Goal: Information Seeking & Learning: Learn about a topic

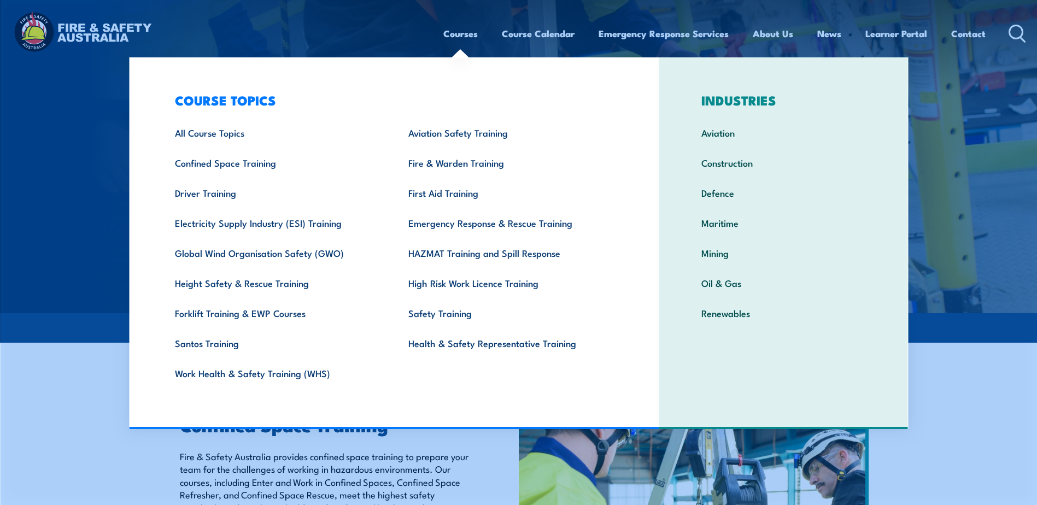
click at [465, 43] on link "Courses" at bounding box center [460, 33] width 34 height 29
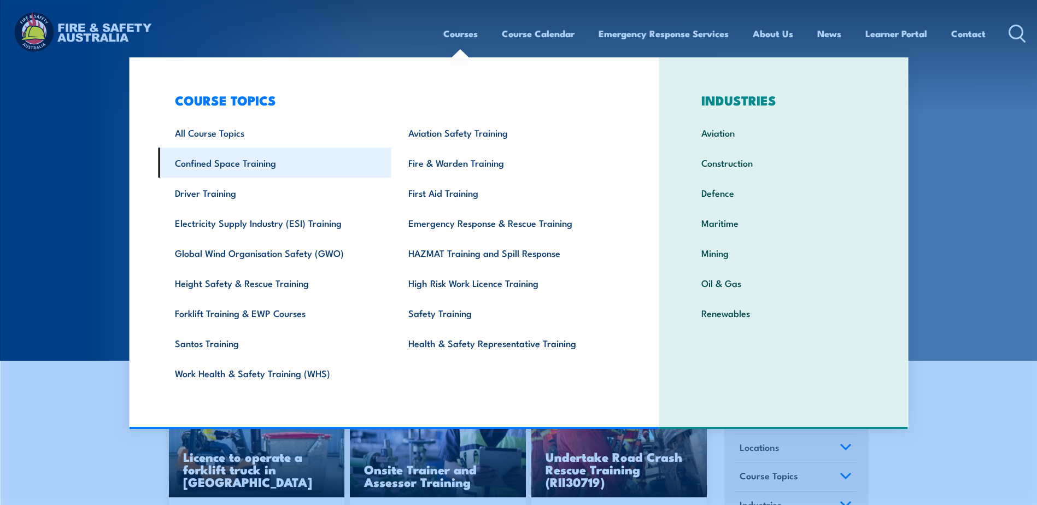
click at [227, 163] on link "Confined Space Training" at bounding box center [274, 163] width 233 height 30
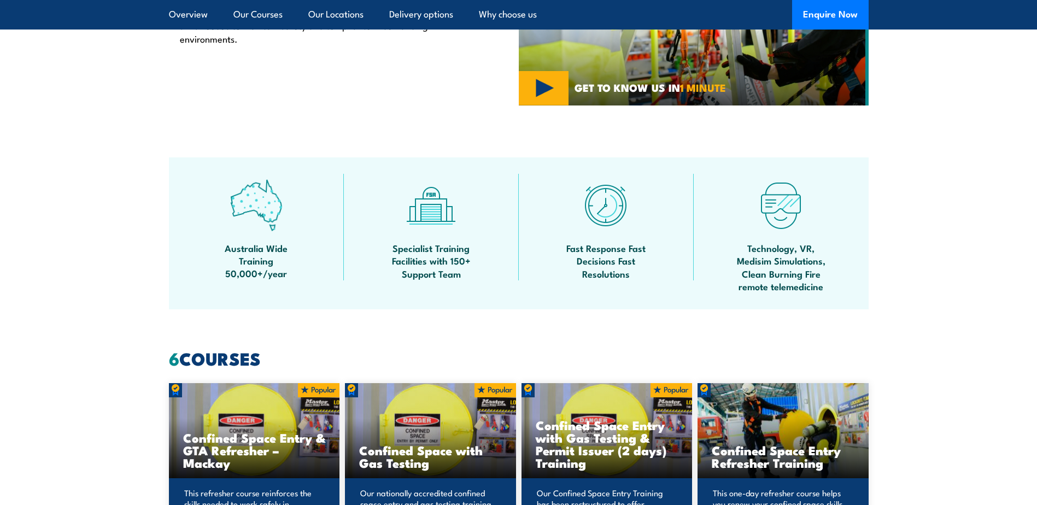
scroll to position [820, 0]
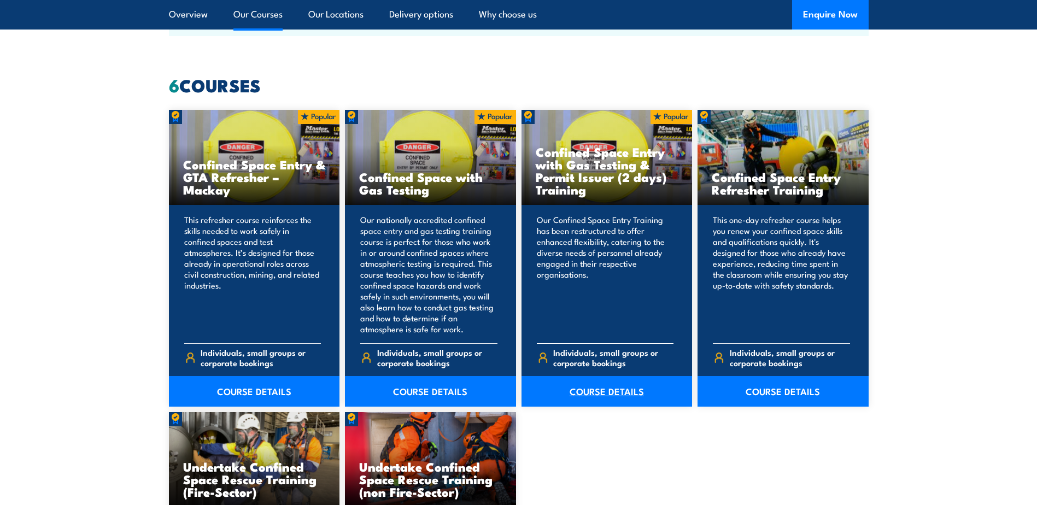
click at [551, 389] on link "COURSE DETAILS" at bounding box center [607, 391] width 171 height 31
click at [578, 393] on link "COURSE DETAILS" at bounding box center [607, 391] width 171 height 31
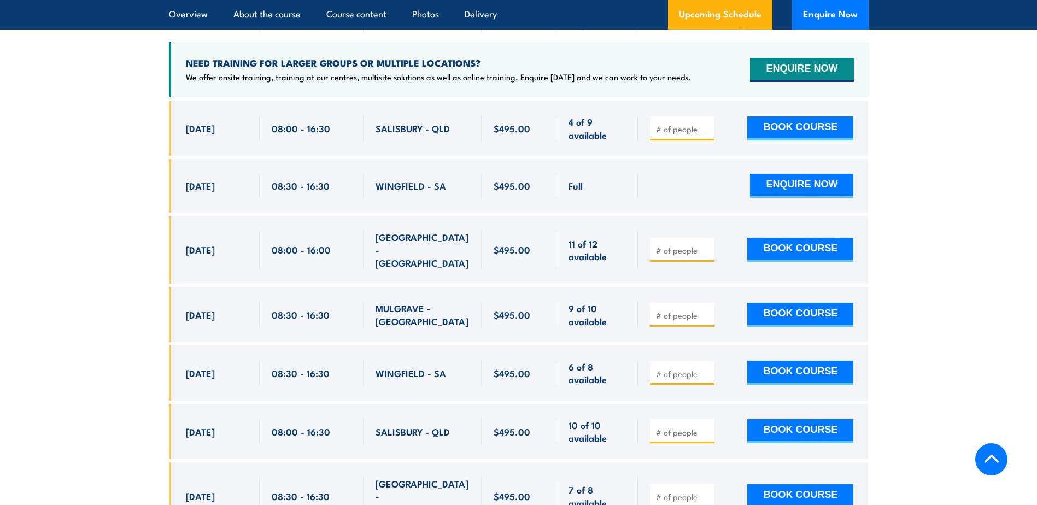
scroll to position [2133, 0]
